Goal: Transaction & Acquisition: Download file/media

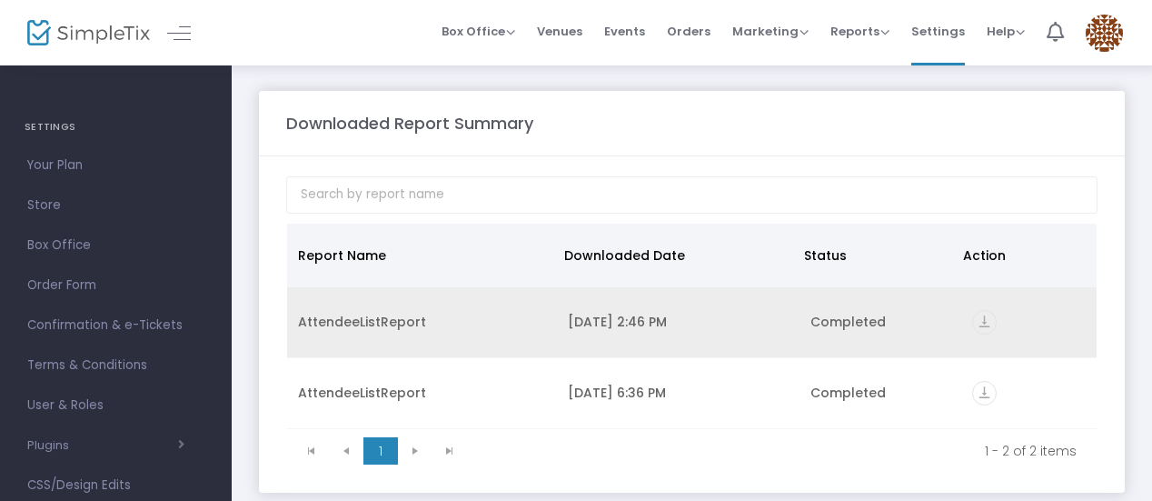
click at [983, 324] on icon "vertical_align_bottom" at bounding box center [984, 322] width 25 height 25
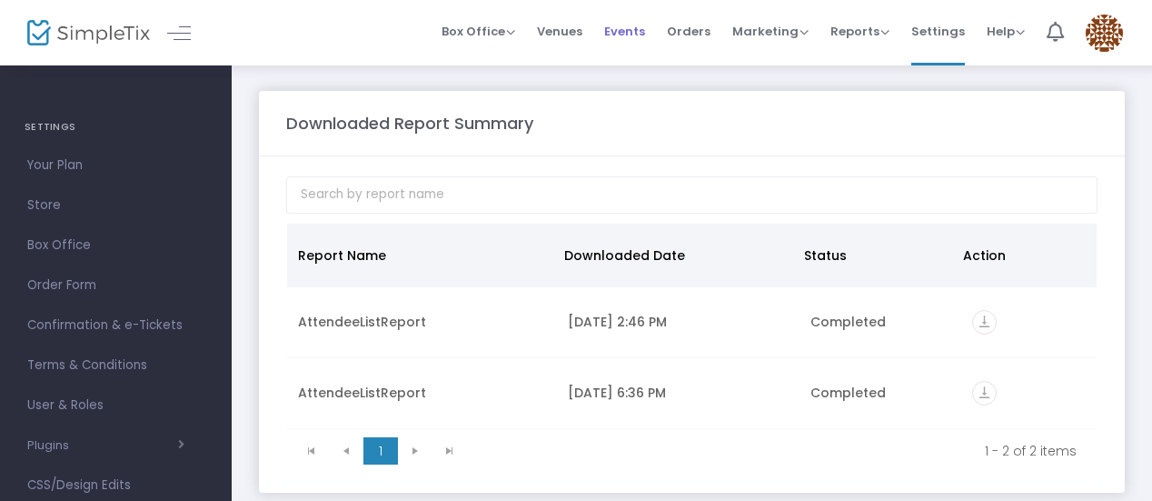
click at [632, 22] on span "Events" at bounding box center [624, 31] width 41 height 46
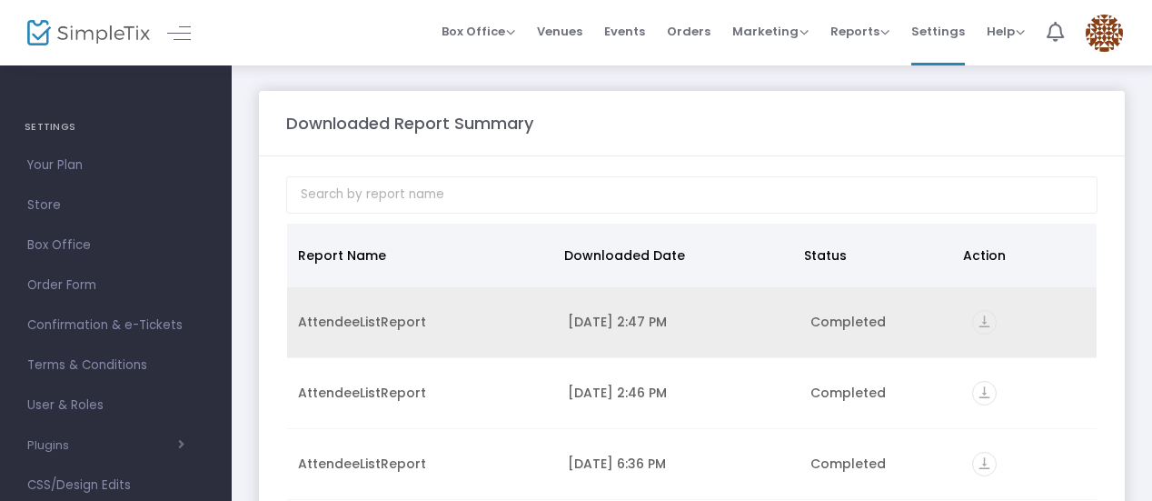
click at [981, 321] on icon "vertical_align_bottom" at bounding box center [984, 322] width 25 height 25
